Goal: Information Seeking & Learning: Learn about a topic

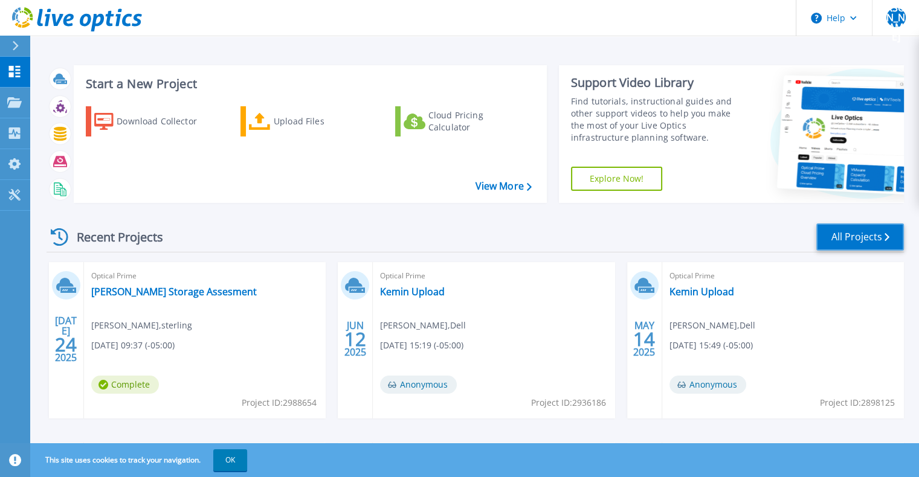
click at [858, 240] on link "All Projects" at bounding box center [860, 237] width 88 height 27
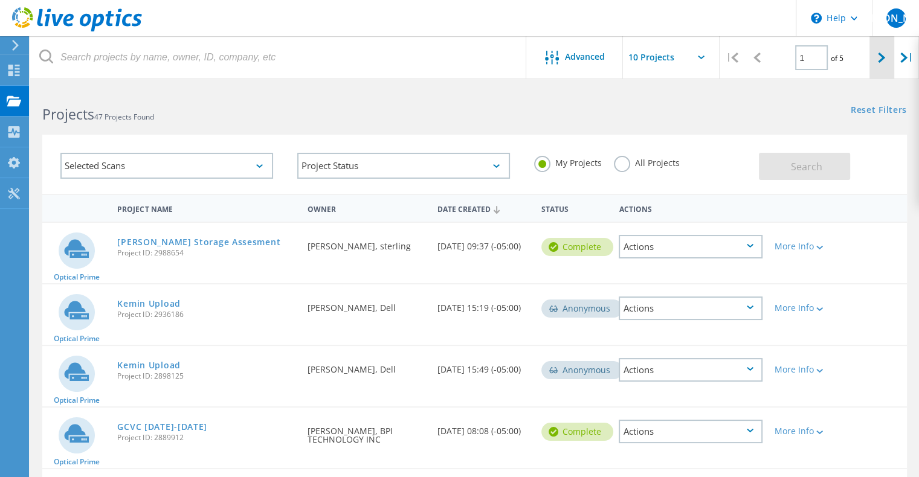
click at [886, 66] on div at bounding box center [881, 57] width 25 height 43
type input "2"
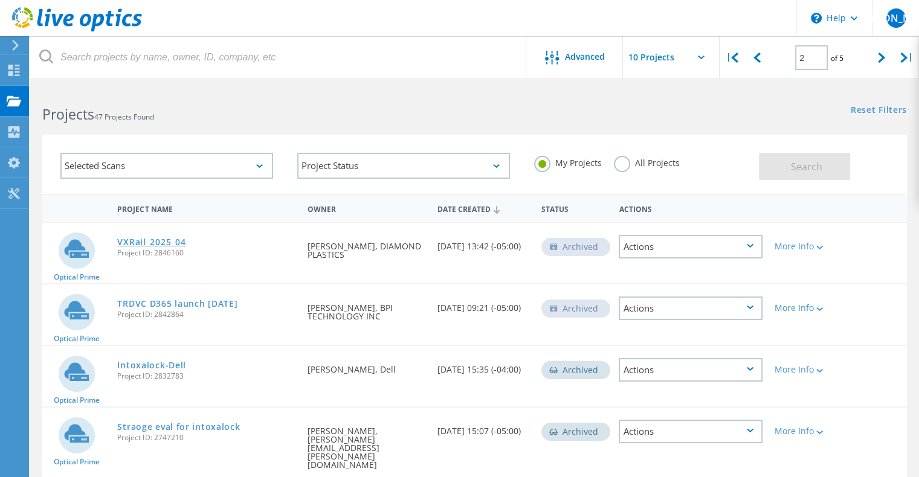
click at [146, 244] on link "VXRail_2025_04" at bounding box center [151, 242] width 68 height 8
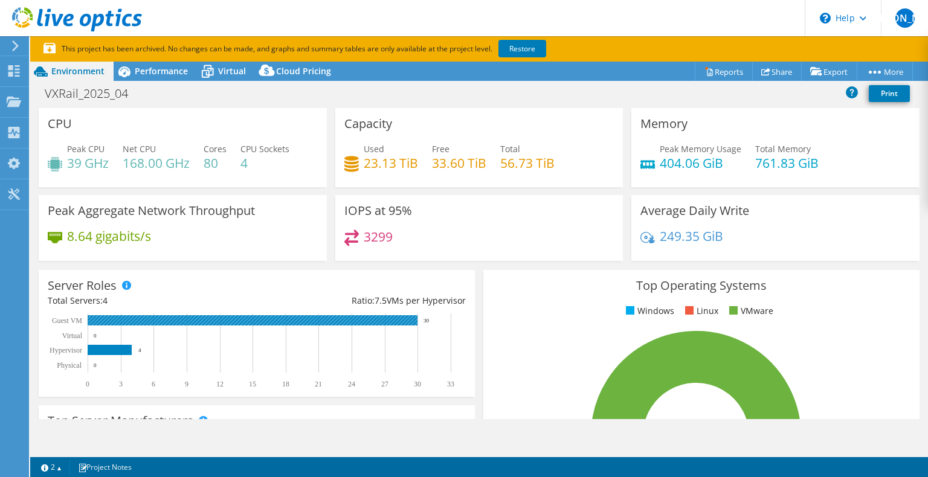
select select "USD"
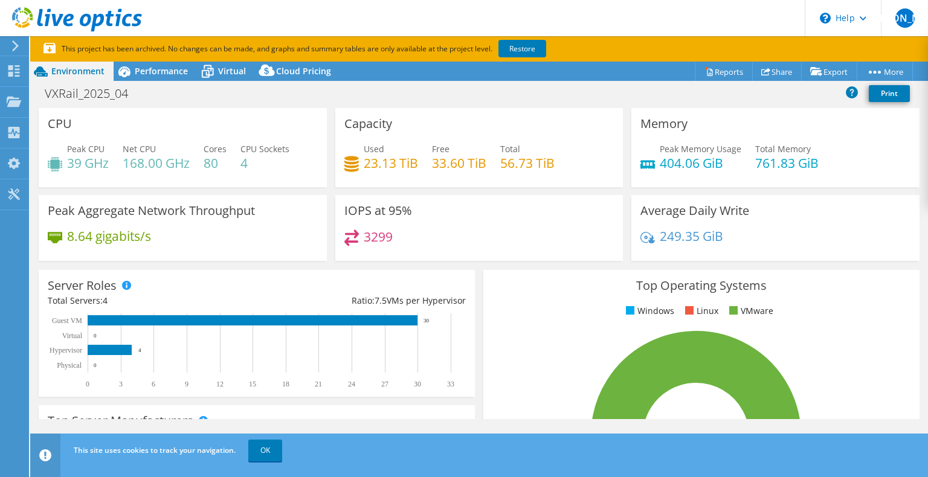
click at [384, 158] on h4 "23.13 TiB" at bounding box center [391, 162] width 54 height 13
click at [504, 162] on h4 "56.73 TiB" at bounding box center [527, 162] width 54 height 13
drag, startPoint x: 550, startPoint y: 161, endPoint x: 482, endPoint y: 159, distance: 68.3
click at [488, 159] on div "Used 23.13 TiB Free 33.60 TiB Total 56.73 TiB" at bounding box center [479, 162] width 270 height 39
drag, startPoint x: 152, startPoint y: 71, endPoint x: 158, endPoint y: 71, distance: 6.1
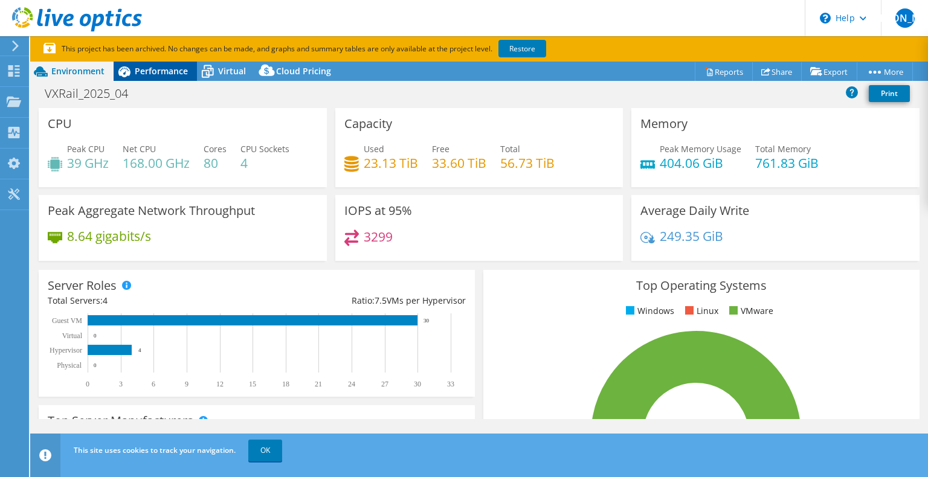
click at [152, 71] on span "Performance" at bounding box center [161, 70] width 53 height 11
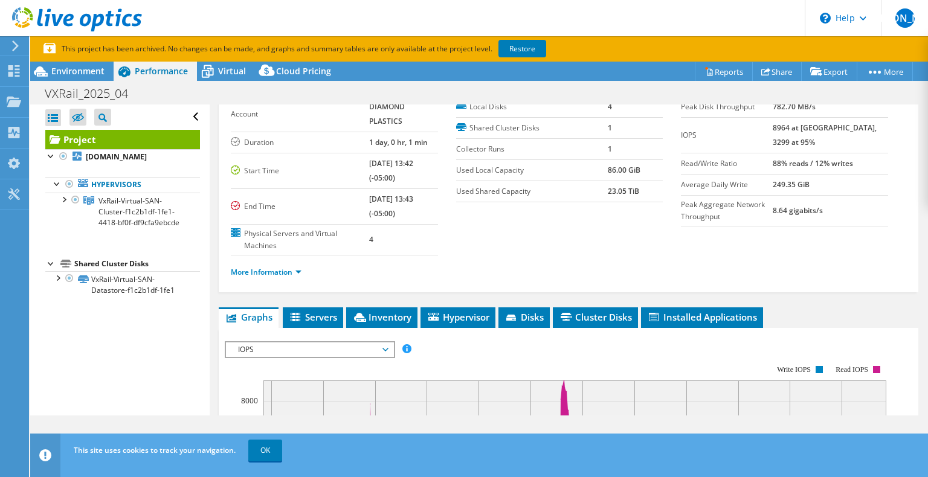
scroll to position [60, 0]
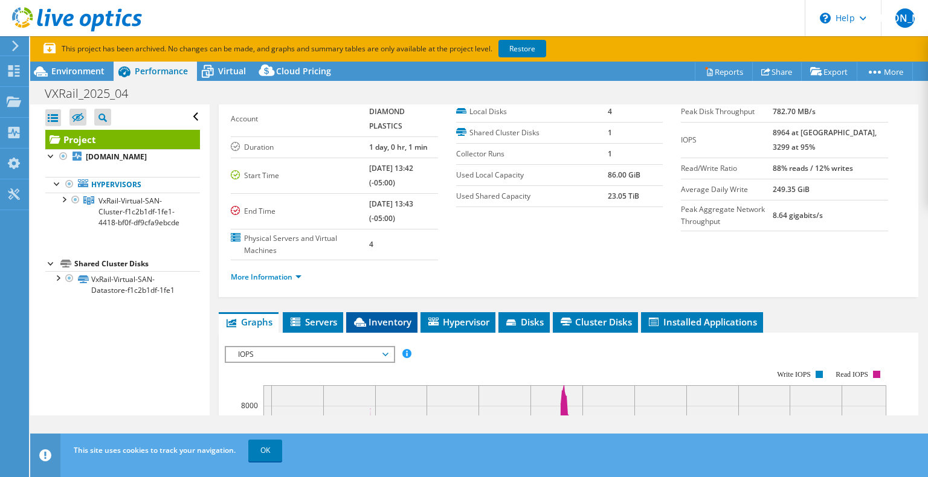
click at [387, 312] on li "Inventory" at bounding box center [381, 322] width 71 height 21
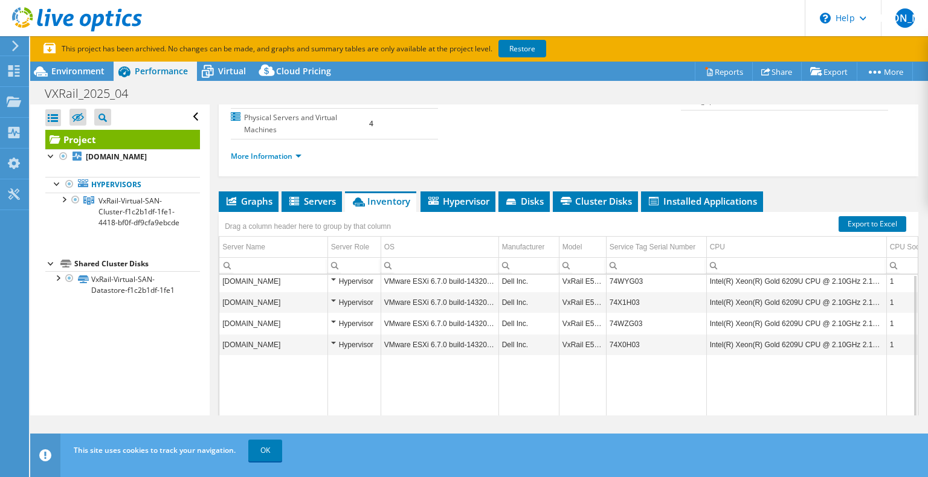
scroll to position [0, 0]
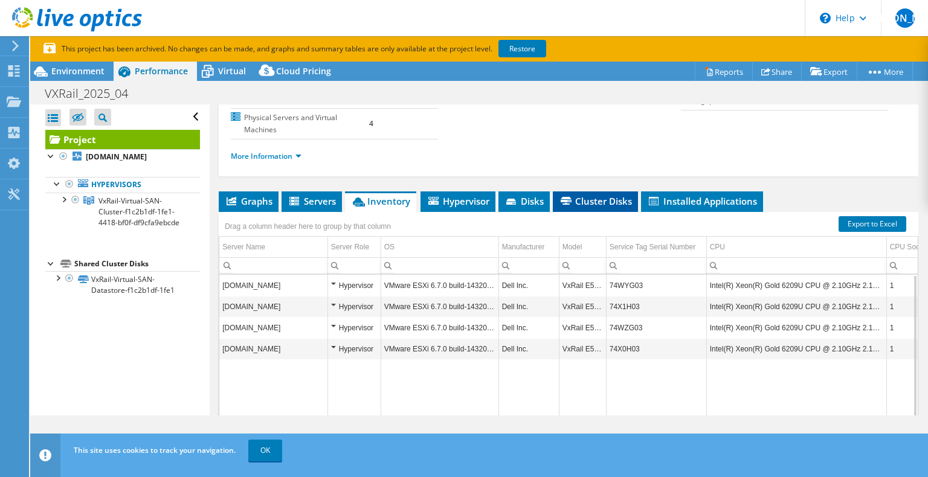
click at [602, 195] on span "Cluster Disks" at bounding box center [595, 201] width 73 height 12
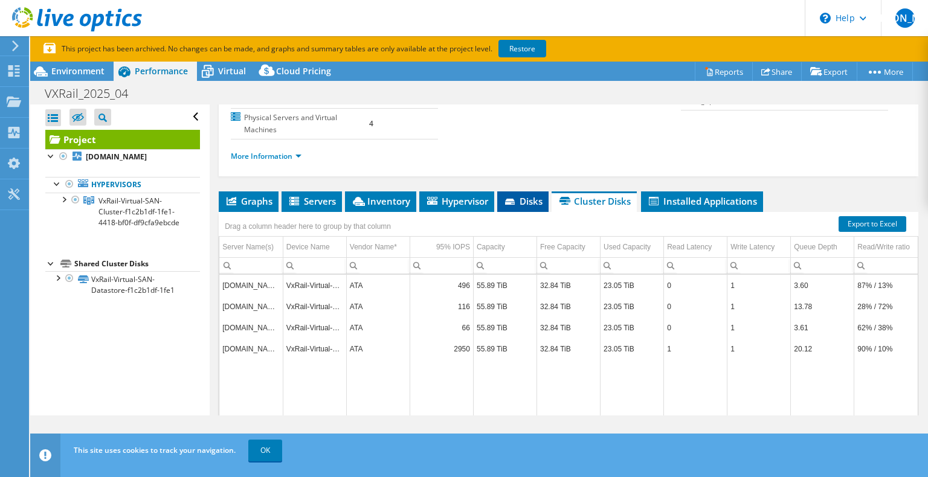
click at [515, 199] on icon at bounding box center [511, 203] width 12 height 8
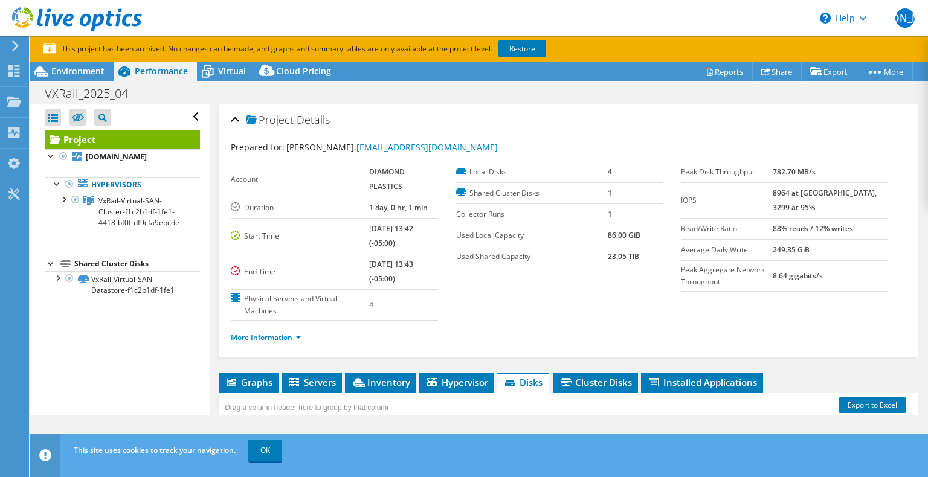
scroll to position [60, 0]
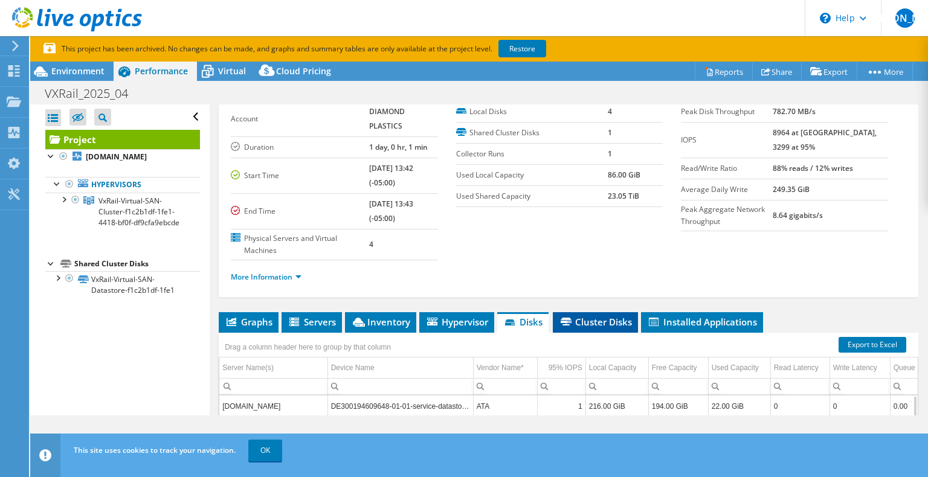
click at [579, 316] on span "Cluster Disks" at bounding box center [595, 322] width 73 height 12
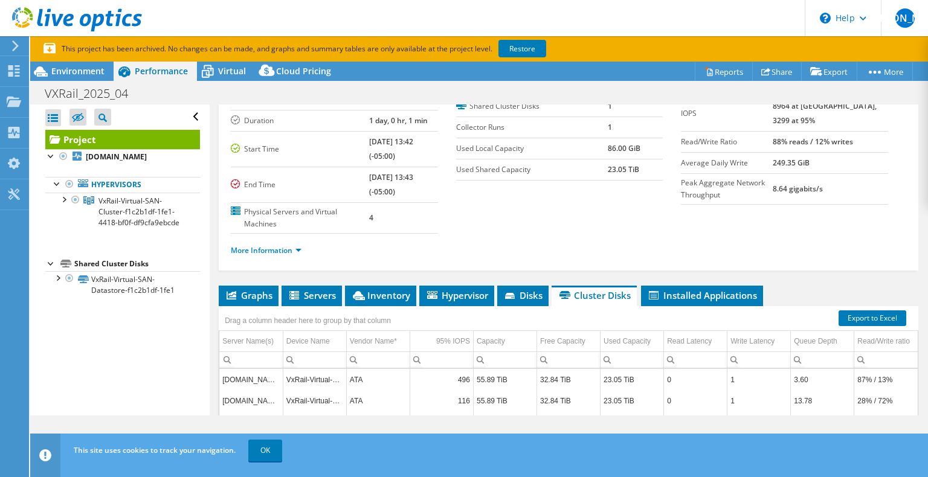
scroll to position [181, 0]
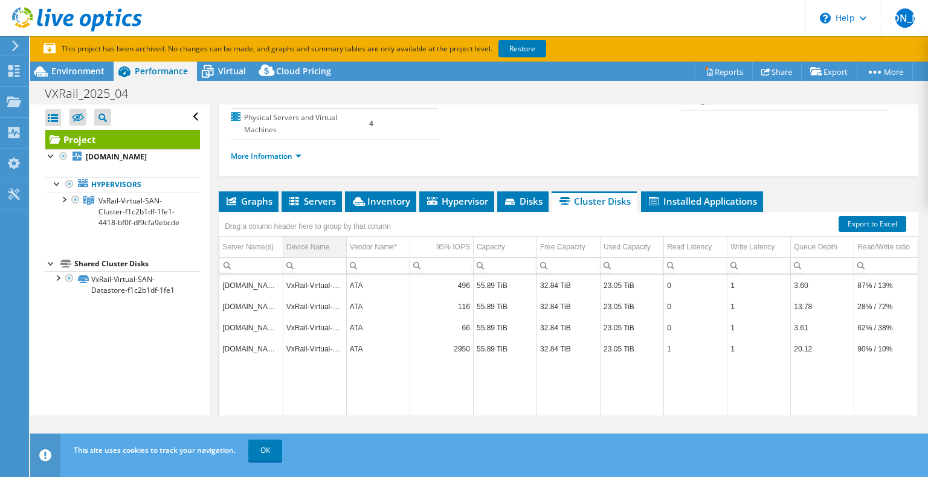
click at [309, 240] on div "Device Name" at bounding box center [307, 247] width 43 height 14
click at [312, 240] on div "Device Name" at bounding box center [307, 247] width 43 height 14
click at [267, 456] on link "OK" at bounding box center [265, 451] width 34 height 22
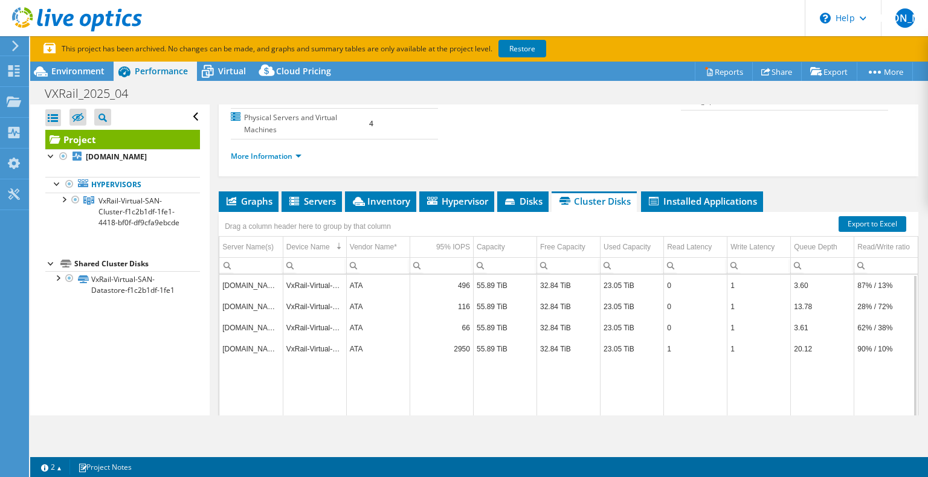
scroll to position [0, 0]
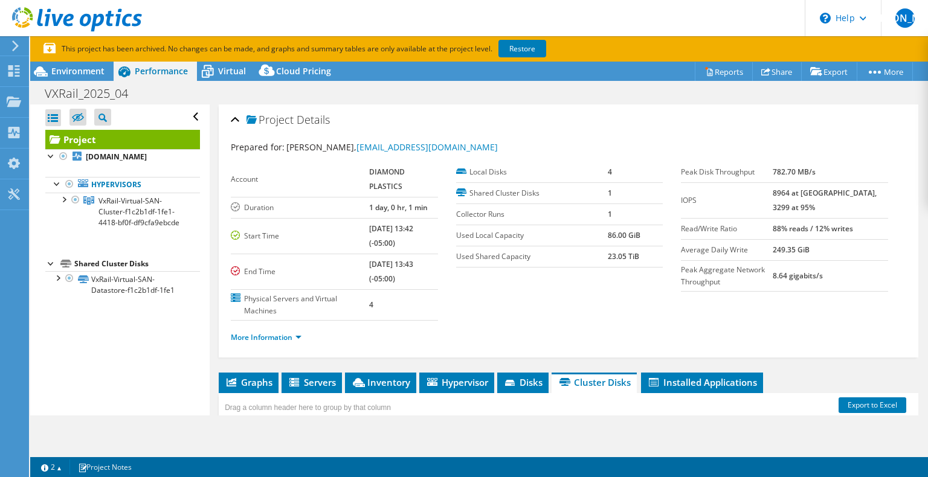
click at [285, 331] on li "More Information" at bounding box center [270, 337] width 78 height 13
click at [283, 332] on link "More Information" at bounding box center [266, 337] width 71 height 10
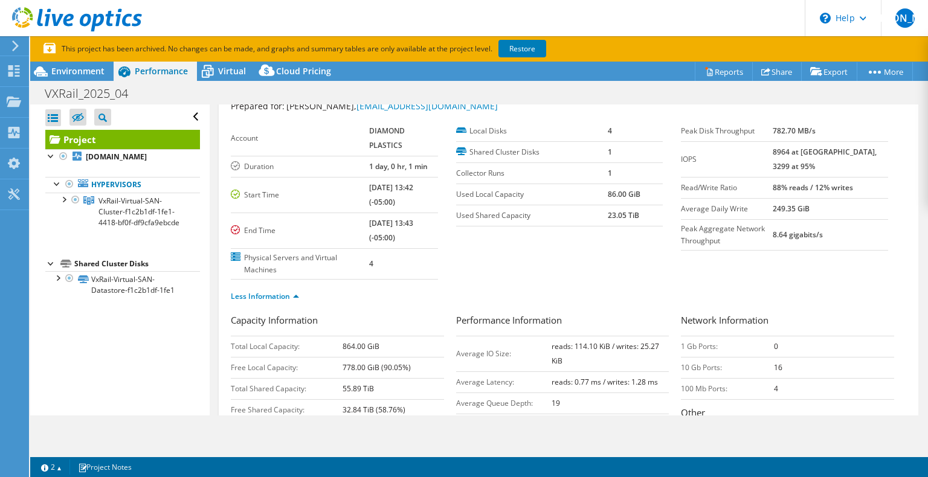
scroll to position [60, 0]
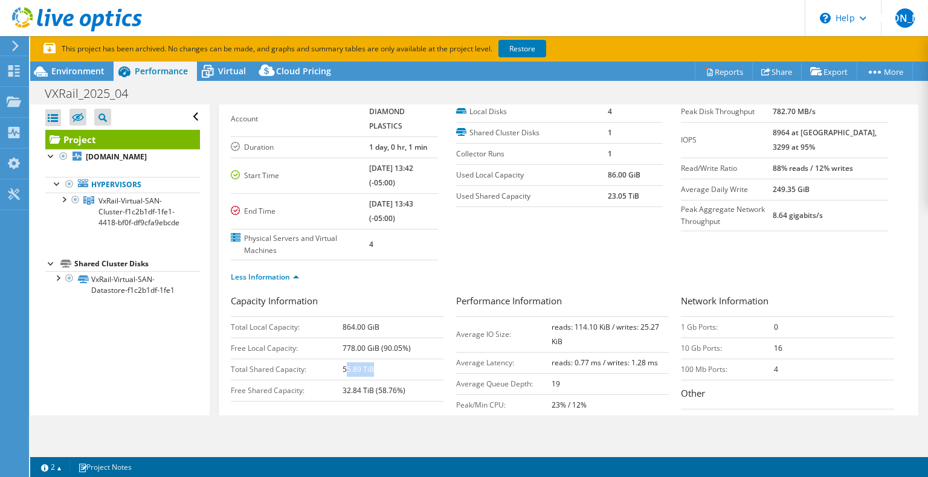
drag, startPoint x: 347, startPoint y: 353, endPoint x: 376, endPoint y: 351, distance: 29.7
click at [376, 359] on td "55.89 TiB" at bounding box center [393, 369] width 101 height 21
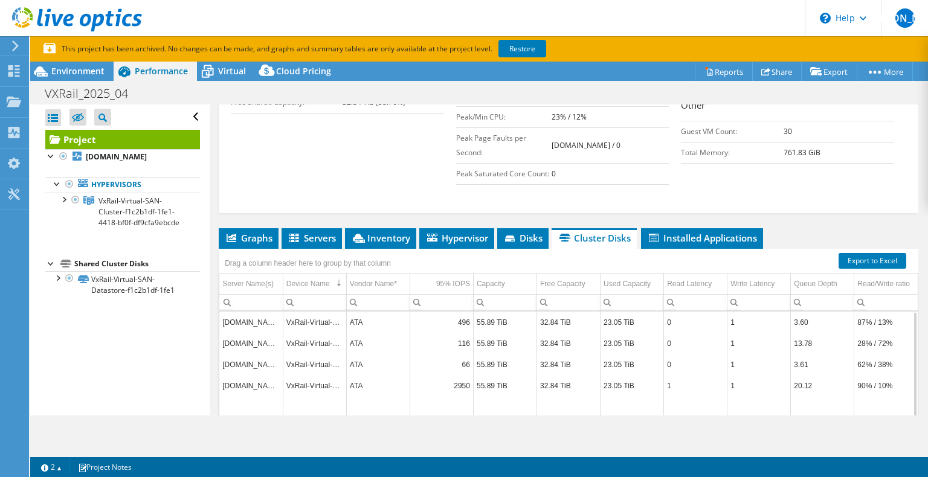
scroll to position [362, 0]
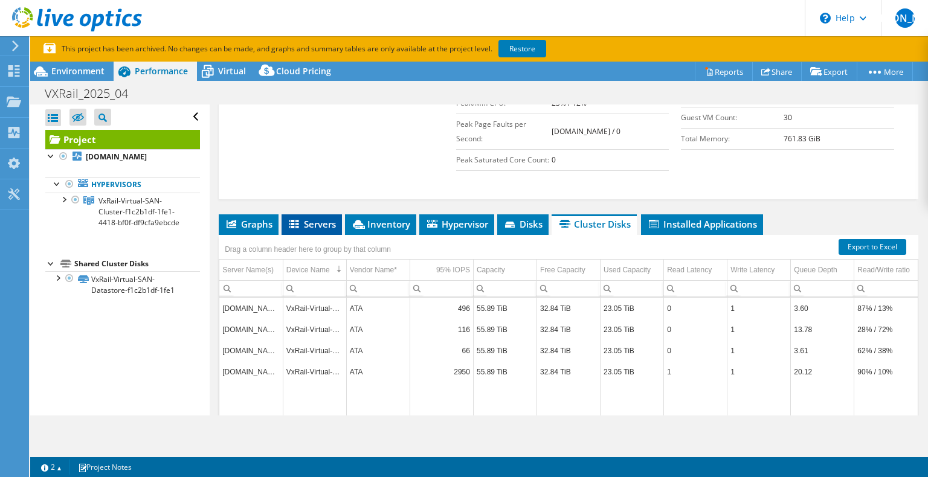
click at [301, 220] on icon at bounding box center [295, 225] width 12 height 10
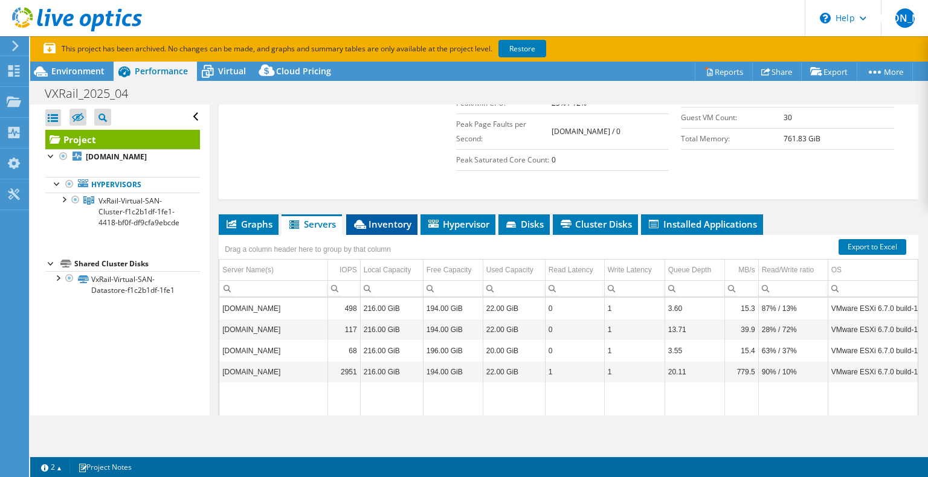
click at [375, 218] on span "Inventory" at bounding box center [381, 224] width 59 height 12
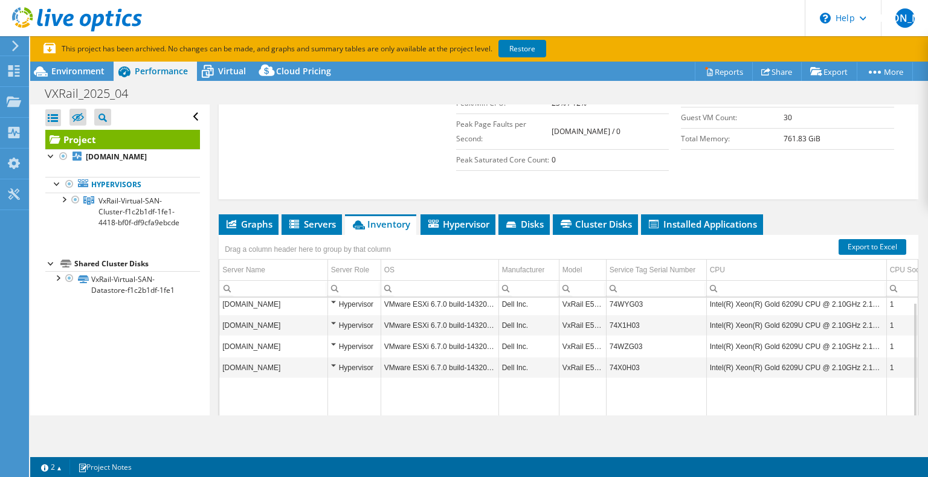
scroll to position [0, 0]
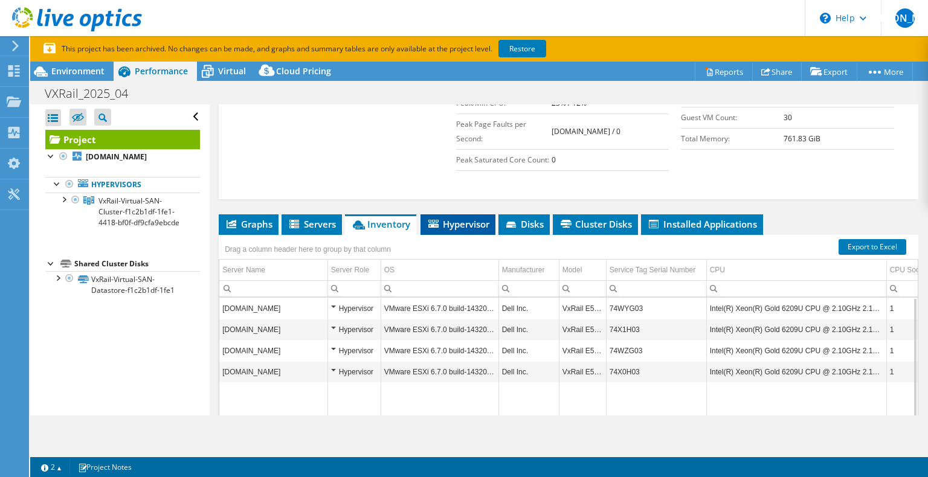
click at [448, 218] on span "Hypervisor" at bounding box center [458, 224] width 63 height 12
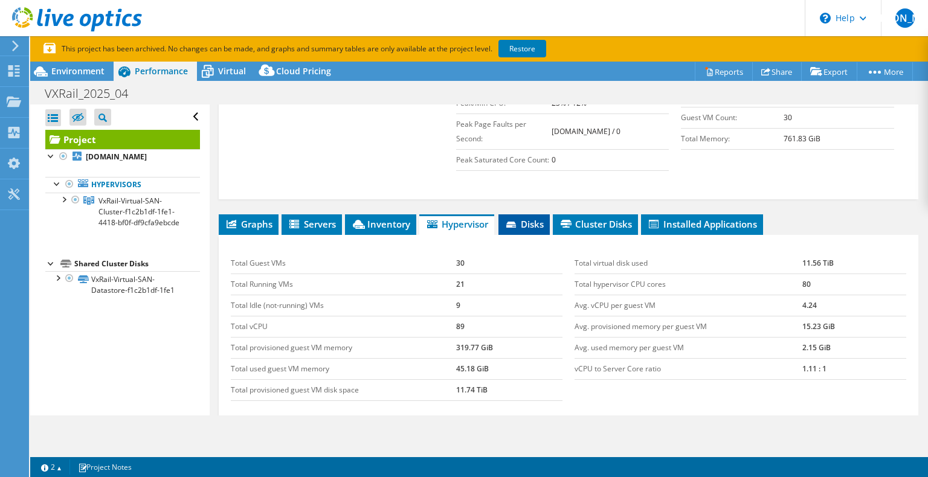
click at [523, 218] on span "Disks" at bounding box center [523, 224] width 39 height 12
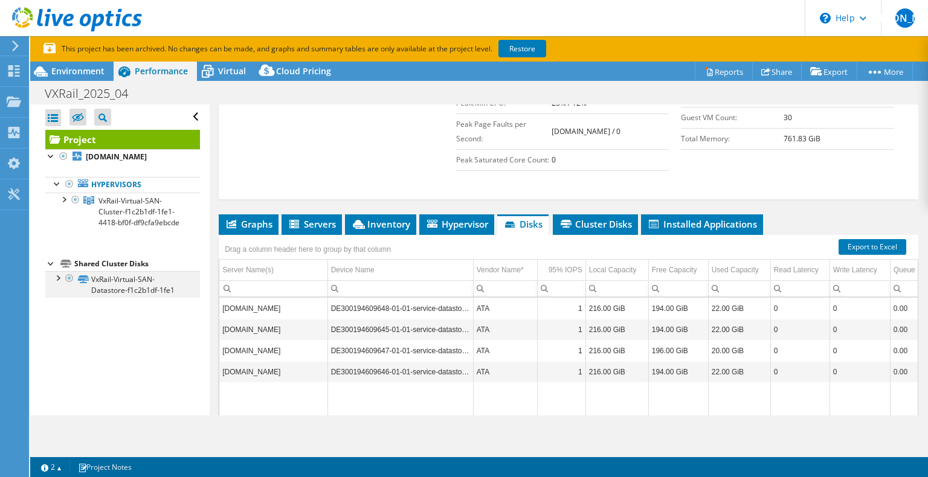
click at [58, 283] on div at bounding box center [57, 277] width 12 height 12
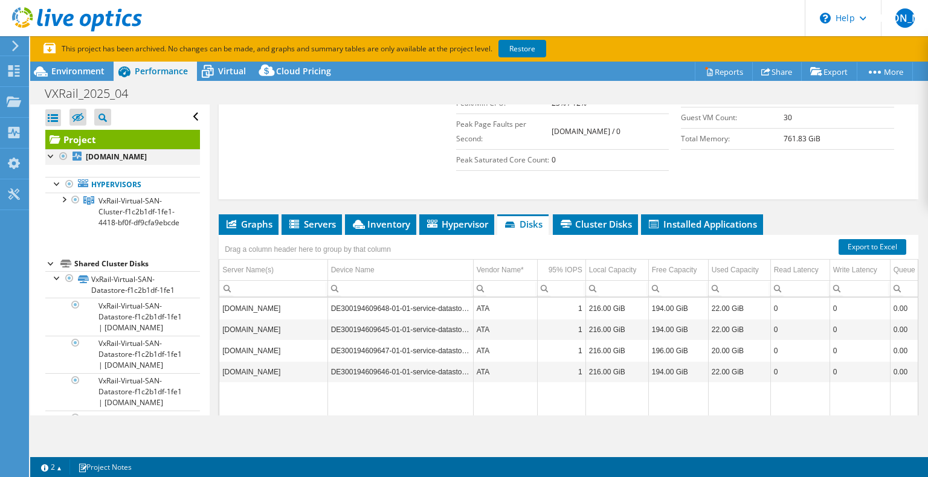
click at [48, 159] on div at bounding box center [51, 155] width 12 height 12
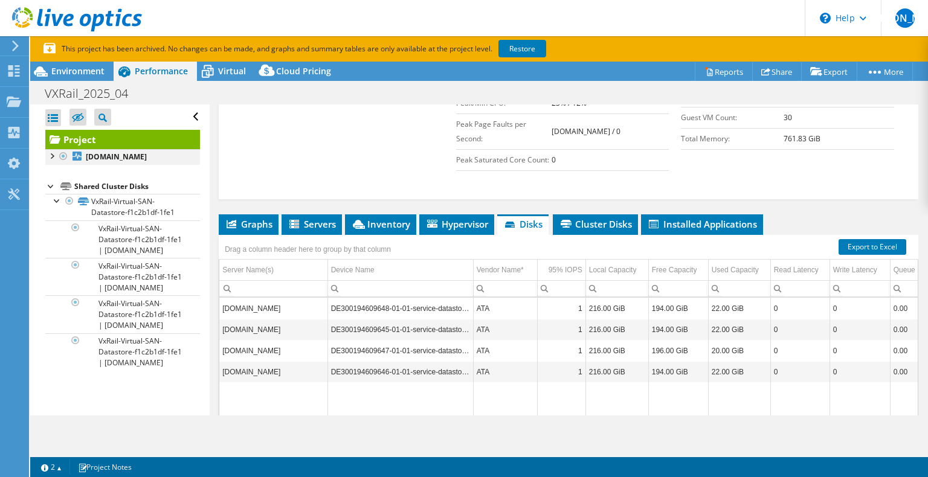
click at [52, 152] on div at bounding box center [51, 155] width 12 height 12
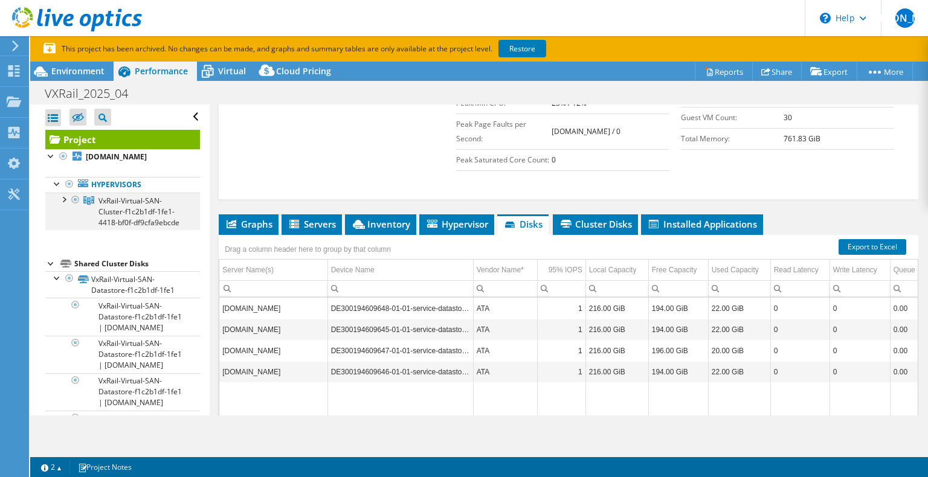
click at [63, 205] on div at bounding box center [63, 199] width 12 height 12
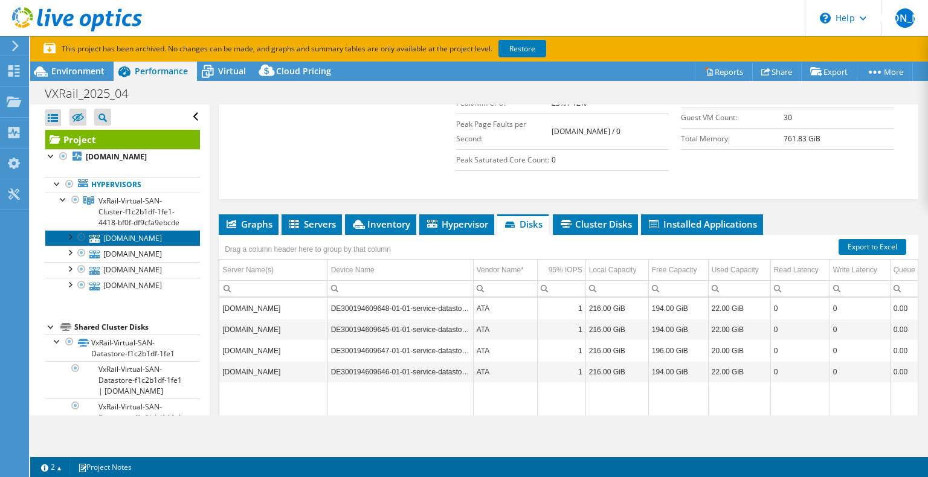
click at [118, 246] on link "[DOMAIN_NAME]" at bounding box center [122, 238] width 155 height 16
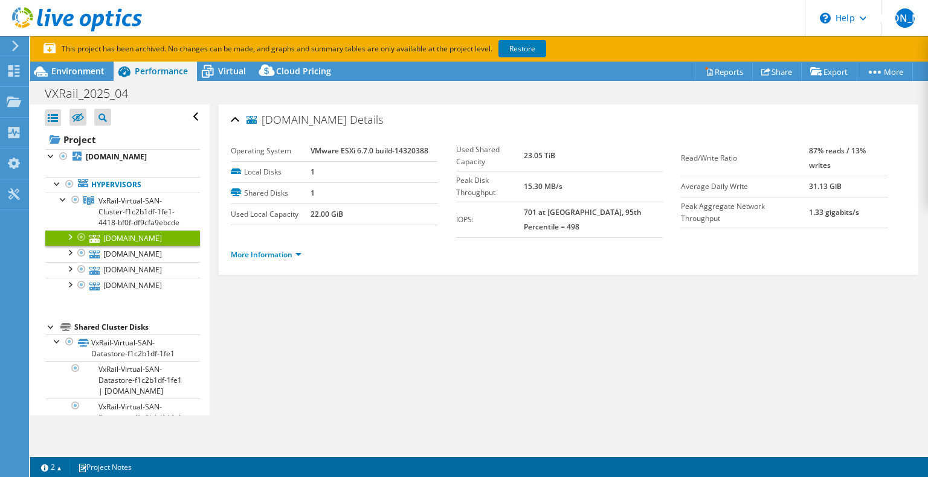
click at [253, 245] on ul "More Information" at bounding box center [568, 253] width 675 height 16
click at [263, 250] on link "More Information" at bounding box center [266, 255] width 71 height 10
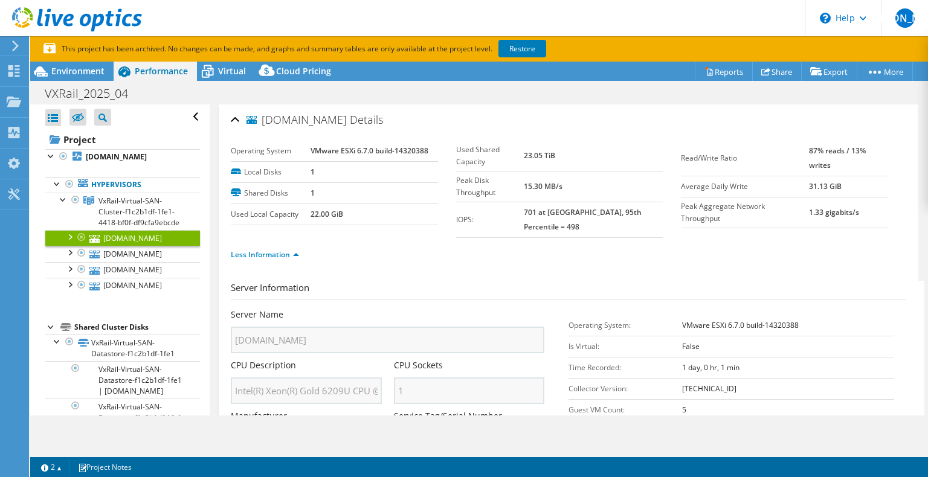
click at [68, 242] on div at bounding box center [69, 236] width 12 height 12
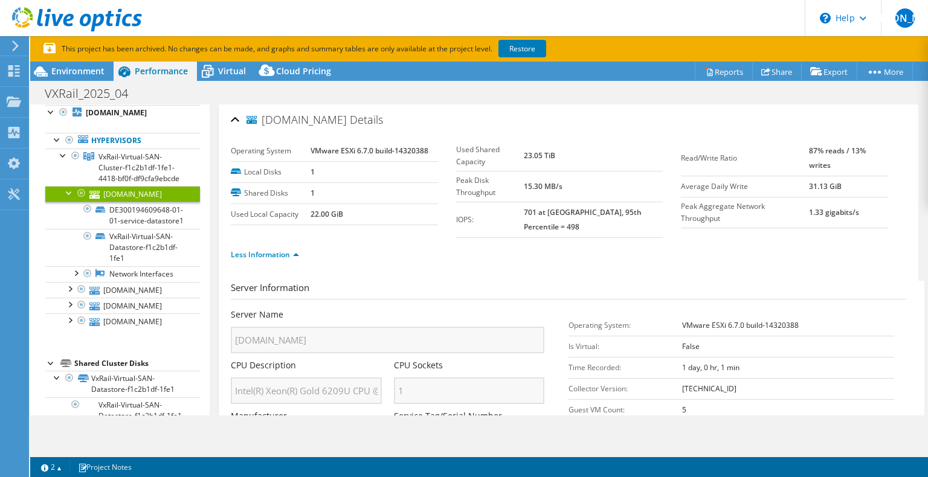
scroll to position [60, 0]
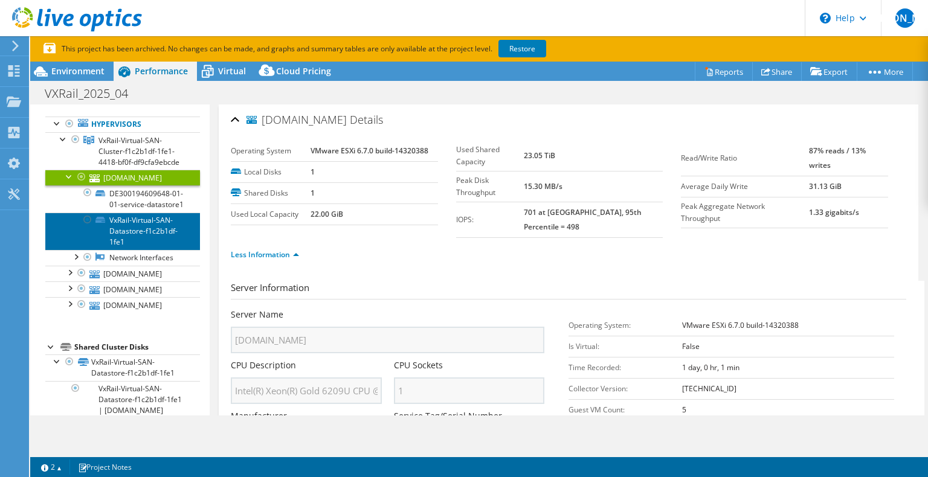
click at [157, 250] on link "VxRail-Virtual-SAN-Datastore-f1c2b1df-1fe1" at bounding box center [122, 231] width 155 height 37
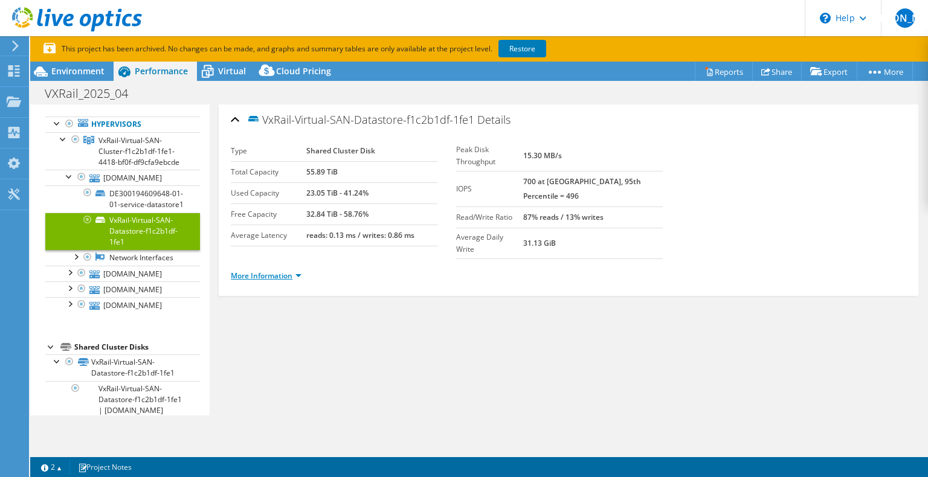
click at [250, 271] on link "More Information" at bounding box center [266, 276] width 71 height 10
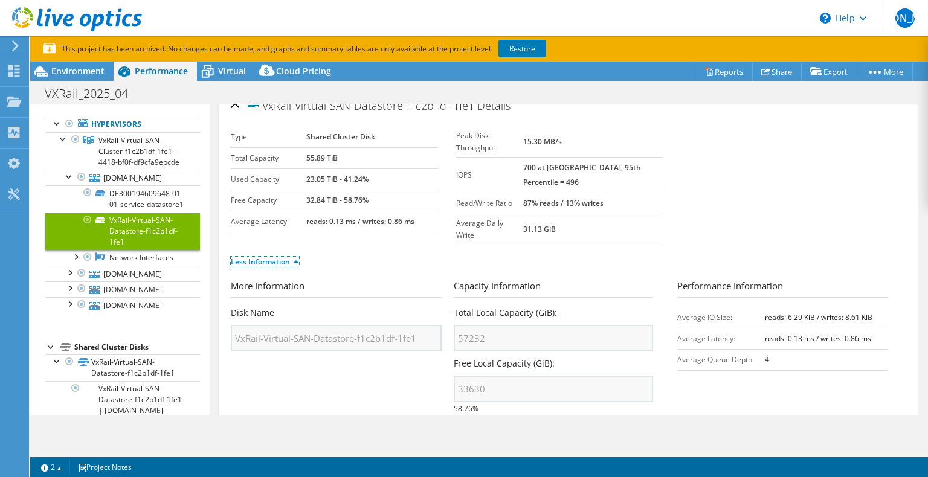
scroll to position [0, 0]
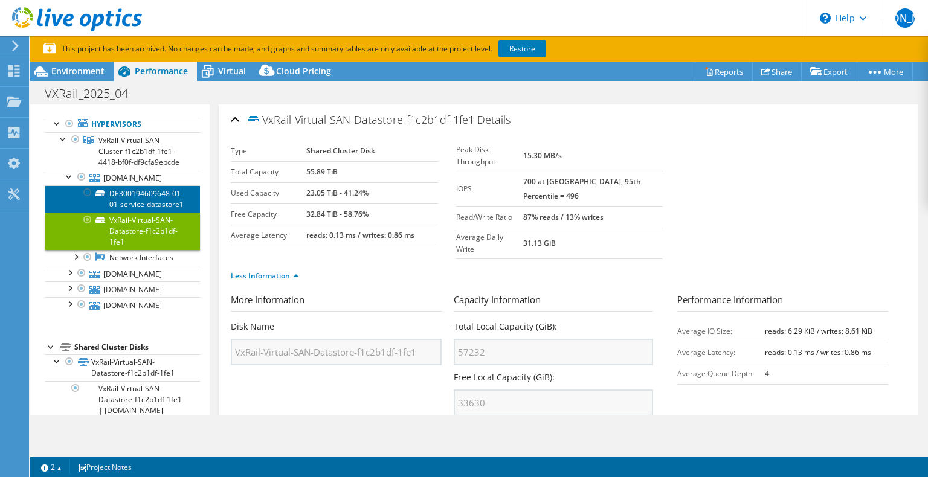
click at [133, 212] on link "DE300194609648-01-01-service-datastore1" at bounding box center [122, 198] width 155 height 27
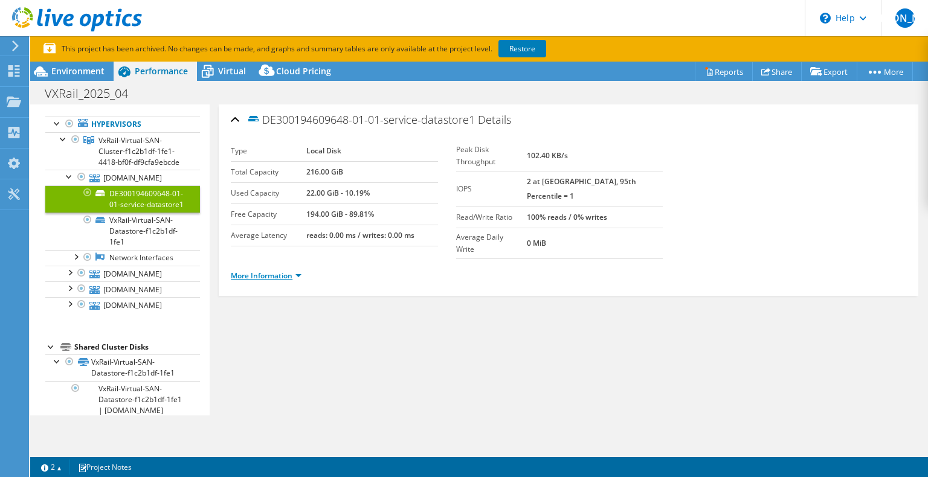
click at [289, 271] on link "More Information" at bounding box center [266, 276] width 71 height 10
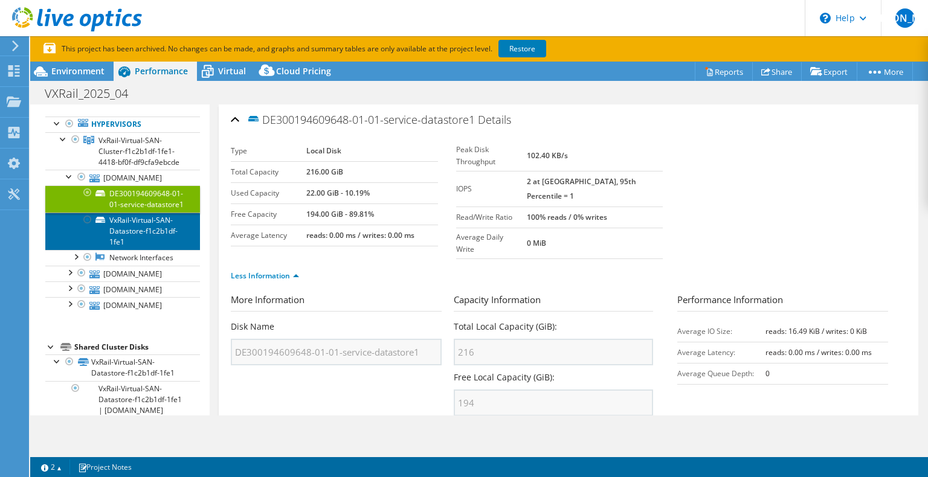
click at [110, 250] on link "VxRail-Virtual-SAN-Datastore-f1c2b1df-1fe1" at bounding box center [122, 231] width 155 height 37
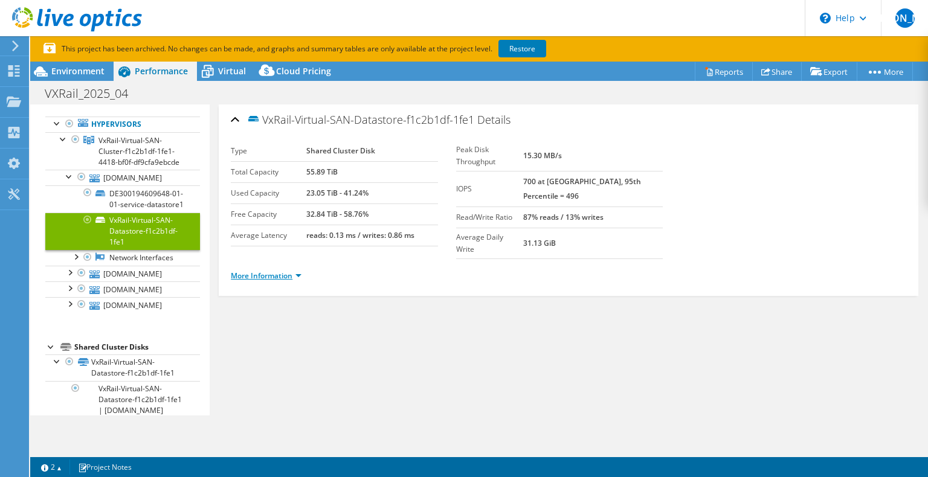
click at [268, 271] on link "More Information" at bounding box center [266, 276] width 71 height 10
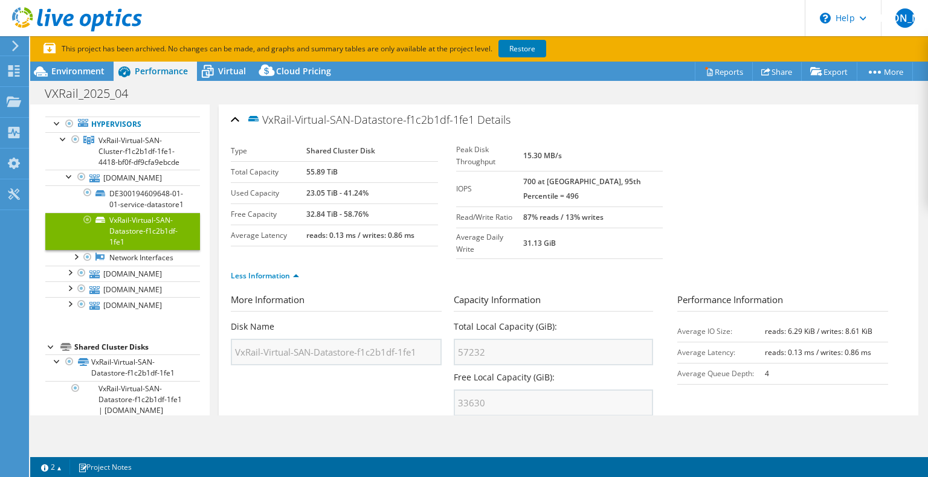
click at [363, 372] on section "More Information Disk Name VxRail-Virtual-SAN-Datastore-f1c2b1df-1fe1 Capacity …" at bounding box center [568, 396] width 675 height 207
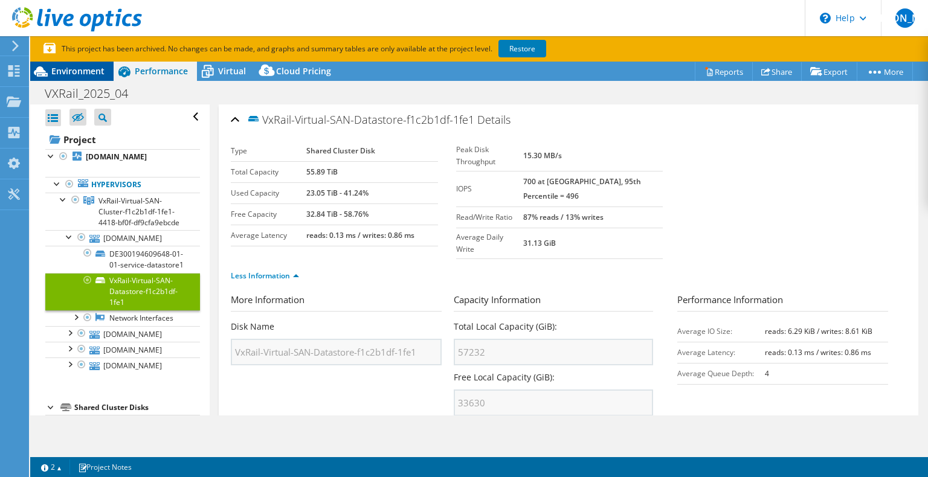
click at [65, 66] on span "Environment" at bounding box center [77, 70] width 53 height 11
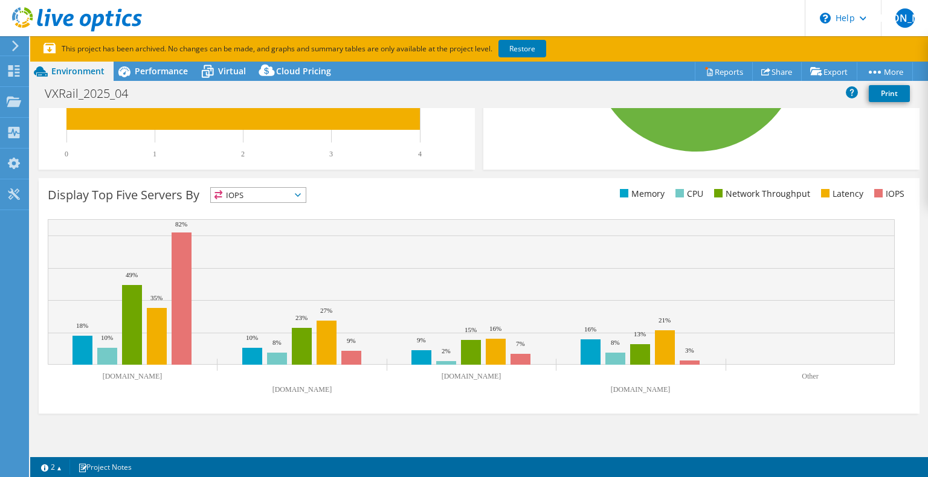
scroll to position [391, 0]
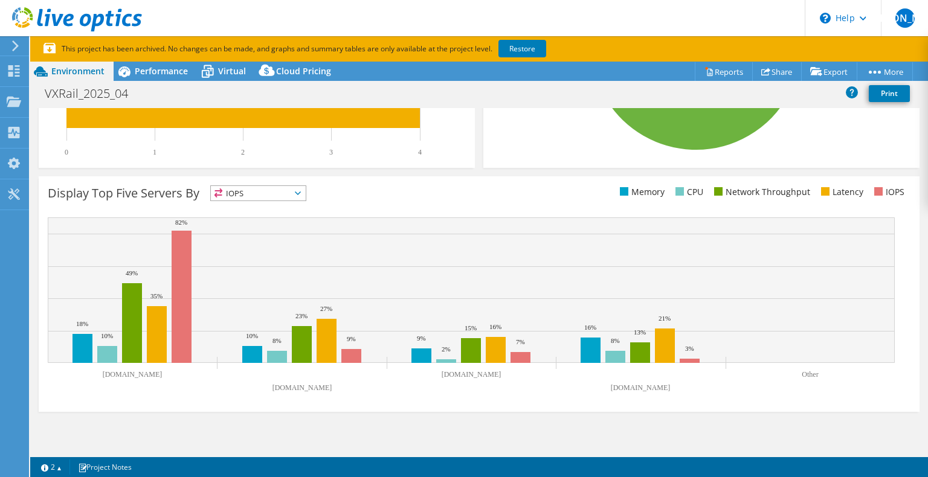
click at [300, 198] on span "IOPS" at bounding box center [258, 193] width 95 height 14
click at [418, 190] on div "Display Top Five Servers By IOPS IOPS" at bounding box center [263, 195] width 431 height 20
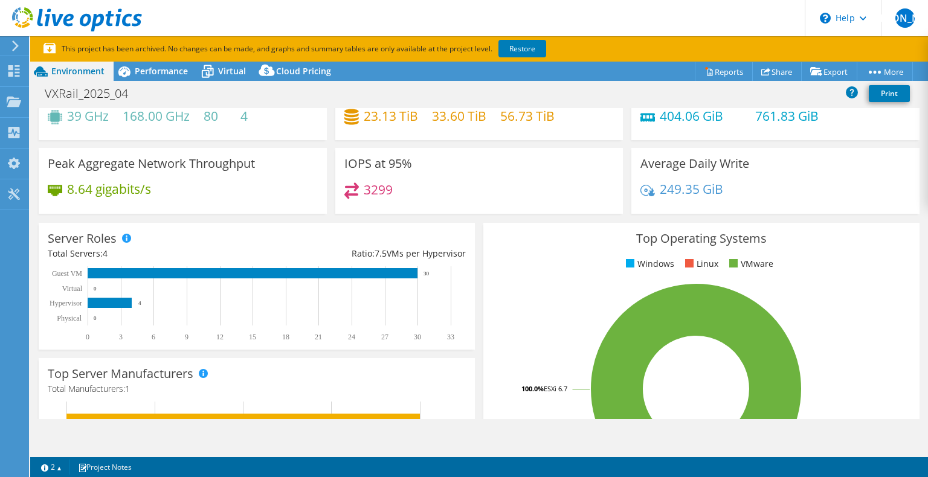
scroll to position [0, 0]
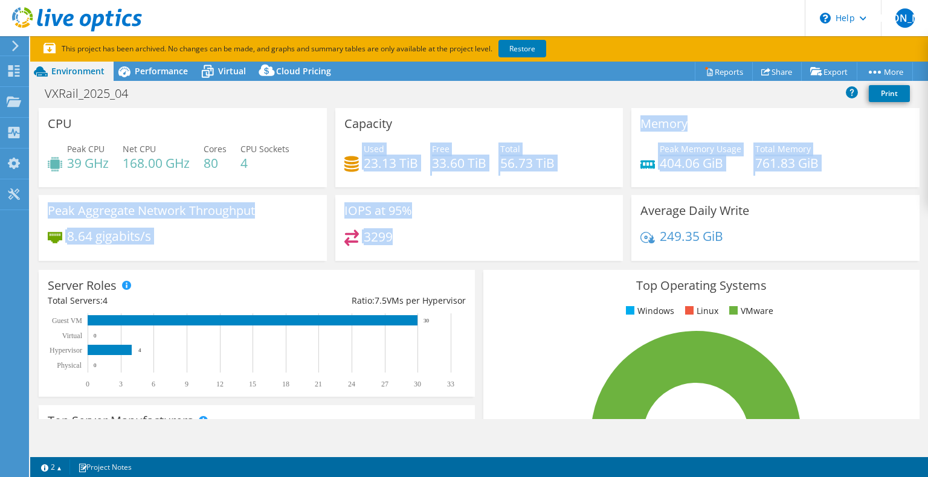
drag, startPoint x: 330, startPoint y: 187, endPoint x: 493, endPoint y: 241, distance: 171.8
click at [493, 241] on div "CPU Peak CPU 39 GHz Net CPU 168.00 GHz Cores 80 CPU Sockets 4 Capacity Used 23.…" at bounding box center [478, 188] width 889 height 161
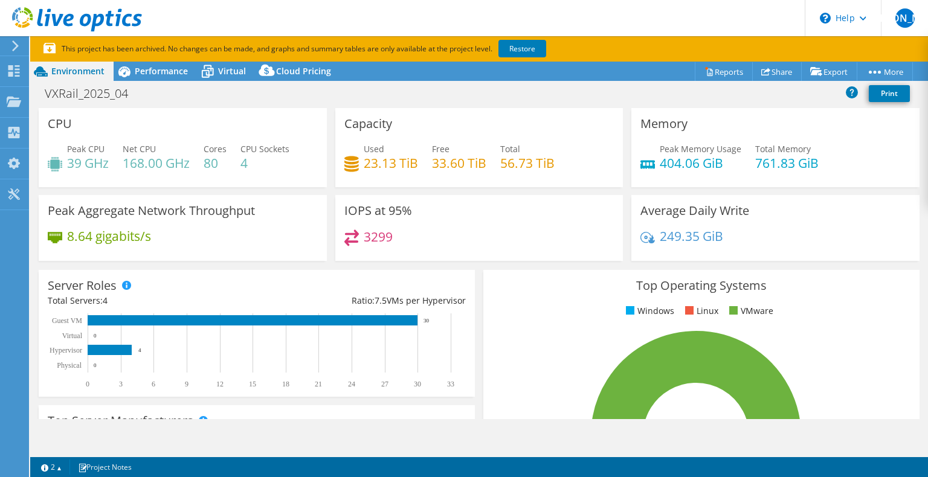
click at [520, 231] on div "3299" at bounding box center [479, 243] width 270 height 26
click at [435, 164] on h4 "33.60 TiB" at bounding box center [459, 162] width 54 height 13
click at [478, 164] on h4 "33.60 TiB" at bounding box center [459, 162] width 54 height 13
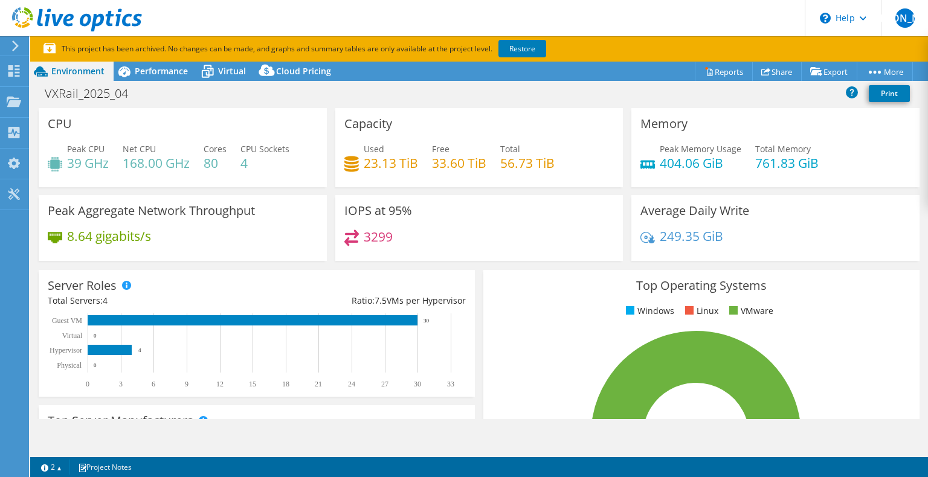
click at [501, 159] on h4 "56.73 TiB" at bounding box center [527, 162] width 54 height 13
